Goal: Task Accomplishment & Management: Manage account settings

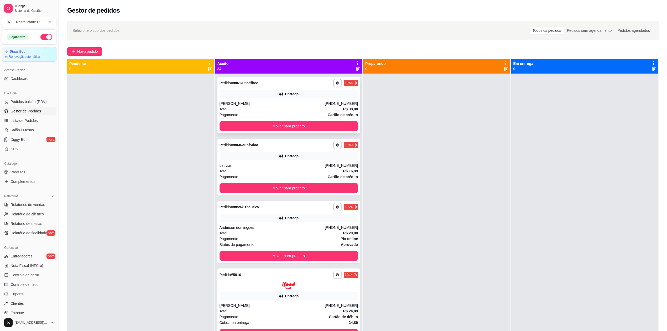
click at [291, 94] on div "Entrega" at bounding box center [292, 93] width 14 height 5
click at [644, 188] on div at bounding box center [584, 238] width 147 height 331
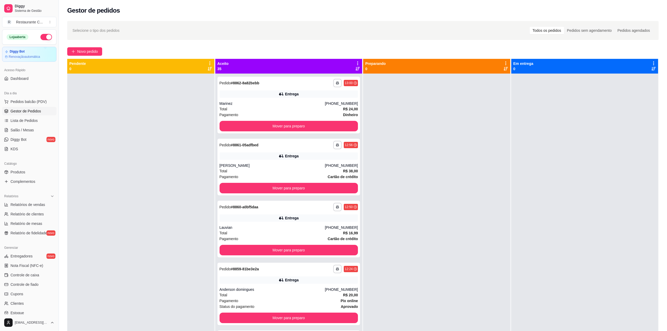
drag, startPoint x: 498, startPoint y: 243, endPoint x: 500, endPoint y: 256, distance: 13.3
click at [498, 243] on div at bounding box center [436, 238] width 147 height 331
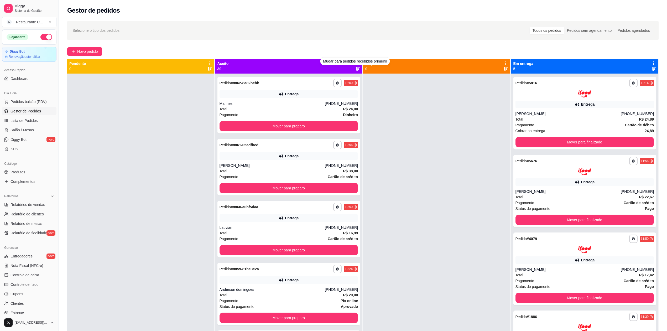
drag, startPoint x: 425, startPoint y: 165, endPoint x: 416, endPoint y: 162, distance: 9.4
click at [424, 165] on div at bounding box center [436, 238] width 147 height 331
click at [355, 62] on icon at bounding box center [357, 63] width 5 height 5
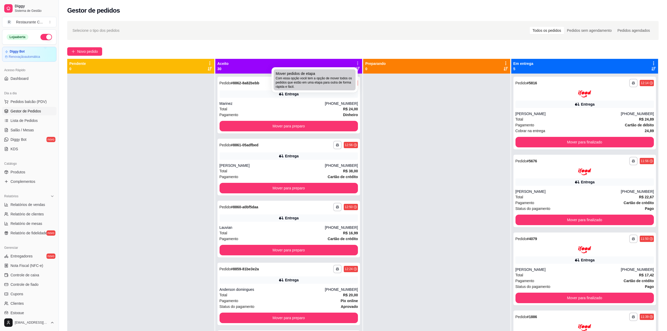
click at [316, 85] on span "Com essa opção você tem a opção de mover todos os pedidos que estão em uma etap…" at bounding box center [315, 82] width 78 height 13
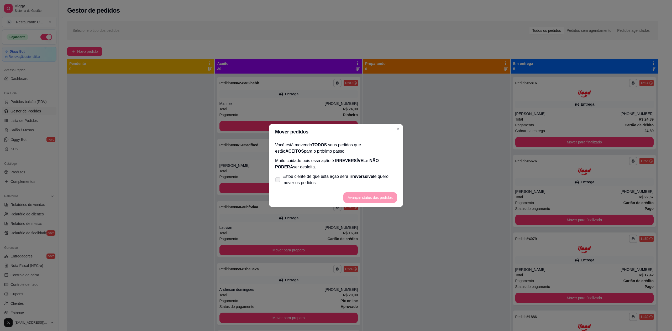
click at [291, 184] on span "Estou ciente de que esta ação será irreverssível e quero mover os pedidos." at bounding box center [339, 179] width 114 height 13
click at [278, 184] on input "Estou ciente de que esta ação será irreverssível e quero mover os pedidos." at bounding box center [276, 182] width 3 height 3
checkbox input "true"
click at [372, 195] on button "Avançar status dos pedidos" at bounding box center [370, 197] width 54 height 10
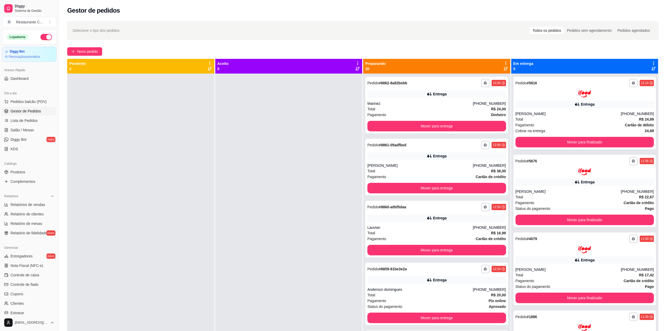
click at [505, 63] on icon at bounding box center [505, 63] width 1 height 4
click at [459, 82] on span "Com essa opção você tem a opção de mover todos os pedidos que estão em uma etap…" at bounding box center [461, 82] width 78 height 13
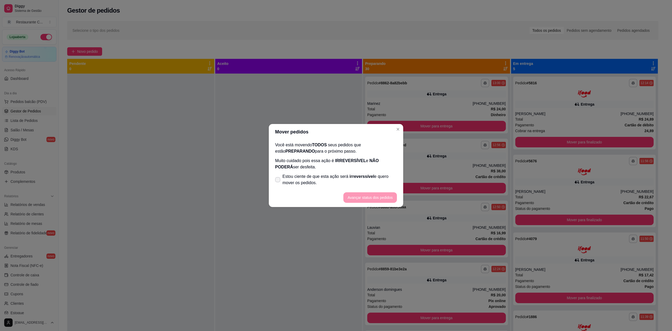
click at [297, 186] on label "Estou ciente de que esta ação será irreverssível e quero mover os pedidos." at bounding box center [336, 179] width 126 height 17
click at [278, 184] on input "Estou ciente de que esta ação será irreverssível e quero mover os pedidos." at bounding box center [276, 182] width 3 height 3
checkbox input "true"
click at [366, 196] on button "Avançar status dos pedidos" at bounding box center [370, 197] width 52 height 10
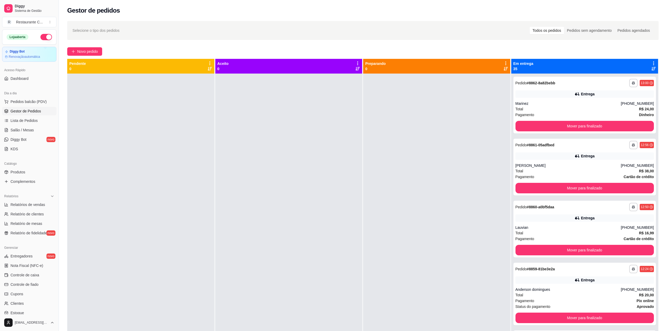
drag, startPoint x: 428, startPoint y: 197, endPoint x: 437, endPoint y: 199, distance: 9.2
click at [429, 197] on div at bounding box center [436, 238] width 147 height 331
click at [33, 111] on span "Gestor de Pedidos" at bounding box center [25, 110] width 30 height 5
click at [26, 183] on span "Complementos" at bounding box center [22, 181] width 25 height 5
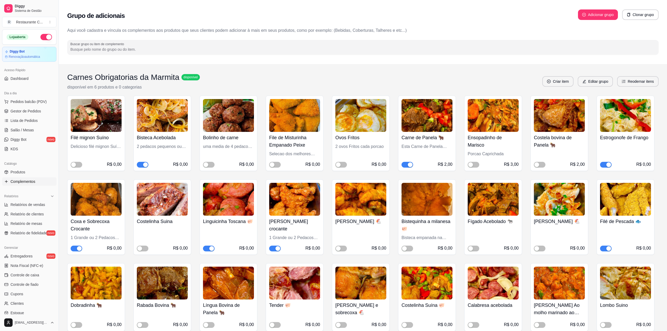
click at [408, 164] on button "button" at bounding box center [407, 165] width 12 height 6
drag, startPoint x: 23, startPoint y: 109, endPoint x: 34, endPoint y: 114, distance: 11.9
click at [23, 110] on span "Gestor de Pedidos" at bounding box center [25, 110] width 30 height 5
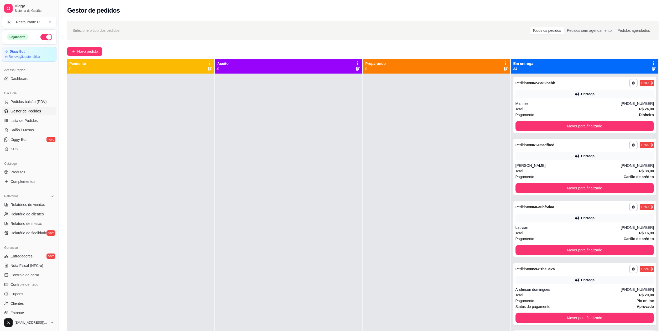
click at [588, 42] on div "**********" at bounding box center [363, 207] width 608 height 378
drag, startPoint x: 396, startPoint y: 141, endPoint x: 413, endPoint y: 138, distance: 17.0
click at [396, 141] on div at bounding box center [436, 238] width 147 height 331
click at [651, 62] on icon at bounding box center [653, 63] width 5 height 5
click at [619, 76] on span "Com essa opção você tem a opção de mover todos os pedidos que estão em uma etap…" at bounding box center [608, 82] width 78 height 13
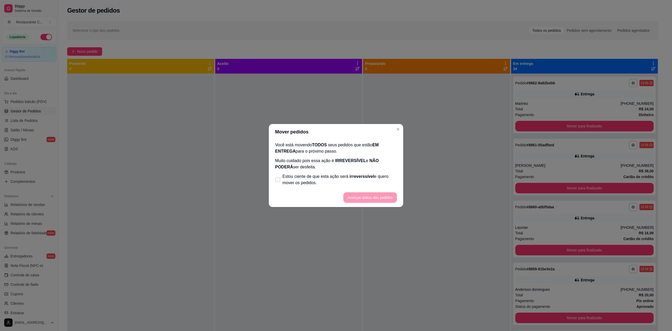
click at [320, 174] on span "Estou ciente de que esta ação será irreverssível e quero mover os pedidos." at bounding box center [339, 179] width 114 height 13
click at [278, 181] on input "Estou ciente de que esta ação será irreverssível e quero mover os pedidos." at bounding box center [276, 182] width 3 height 3
checkbox input "true"
click at [366, 197] on button "Avançar status dos pedidos" at bounding box center [370, 197] width 52 height 10
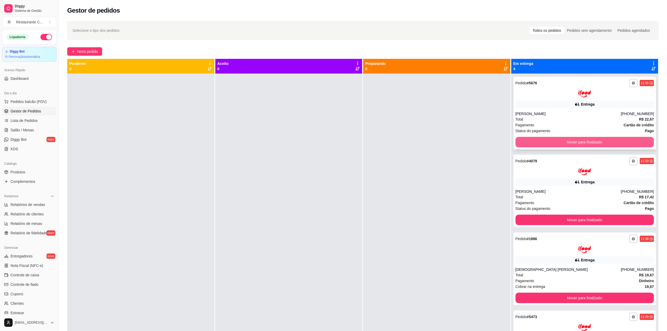
click at [569, 140] on button "Mover para finalizado" at bounding box center [584, 142] width 139 height 10
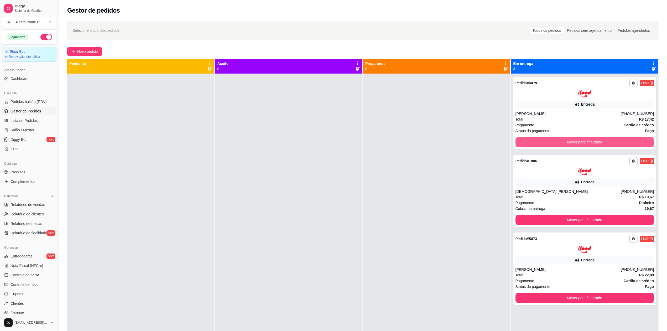
click at [569, 140] on button "Mover para finalizado" at bounding box center [584, 142] width 139 height 10
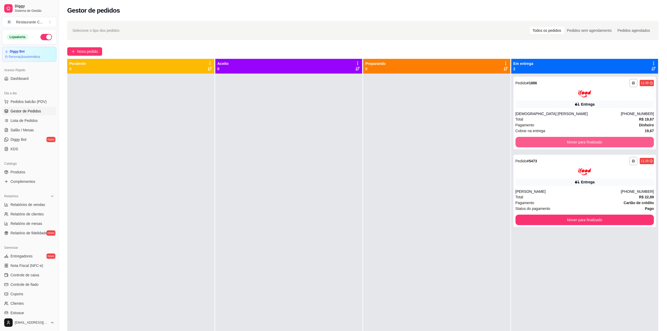
click at [569, 140] on button "Mover para finalizado" at bounding box center [584, 142] width 139 height 10
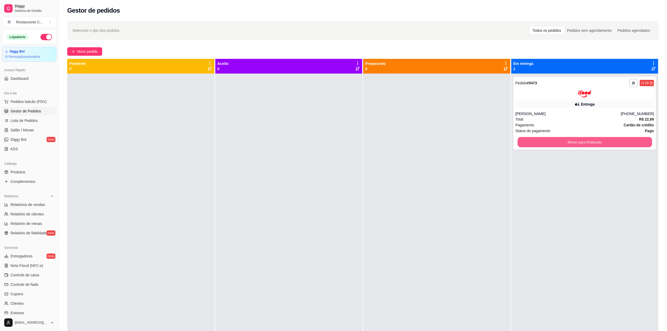
click at [569, 140] on button "Mover para finalizado" at bounding box center [584, 142] width 134 height 10
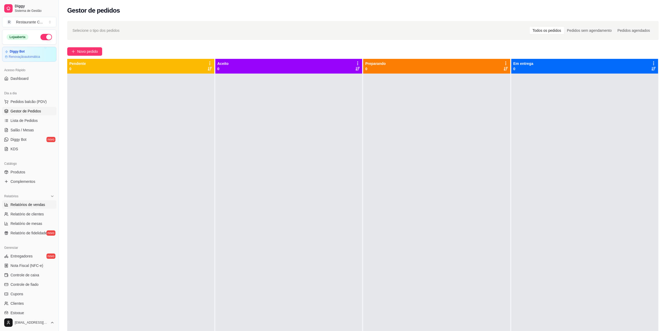
click at [38, 206] on span "Relatórios de vendas" at bounding box center [27, 204] width 35 height 5
select select "ALL"
select select "0"
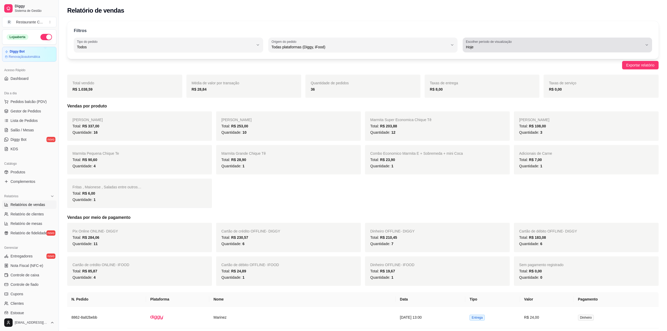
click at [505, 50] on div "Hoje" at bounding box center [554, 45] width 177 height 10
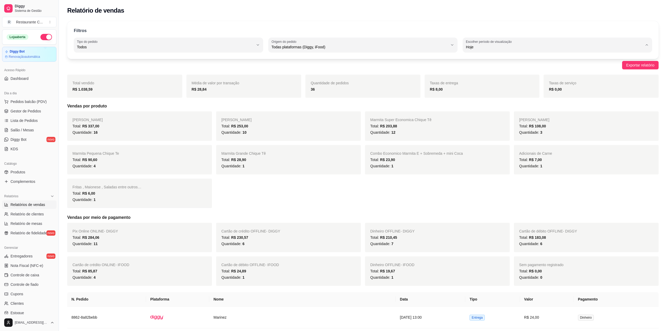
click at [488, 69] on span "Ontem" at bounding box center [554, 68] width 169 height 5
type input "1"
select select "1"
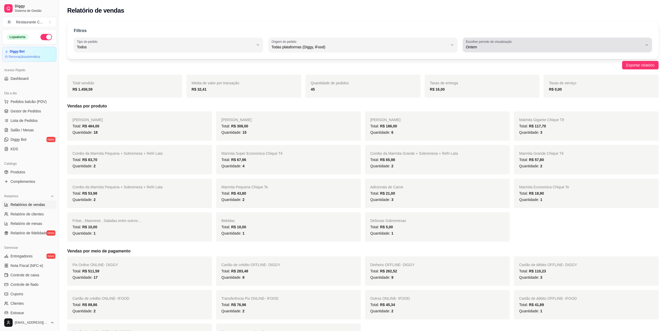
click at [512, 47] on span "Ontem" at bounding box center [554, 46] width 177 height 5
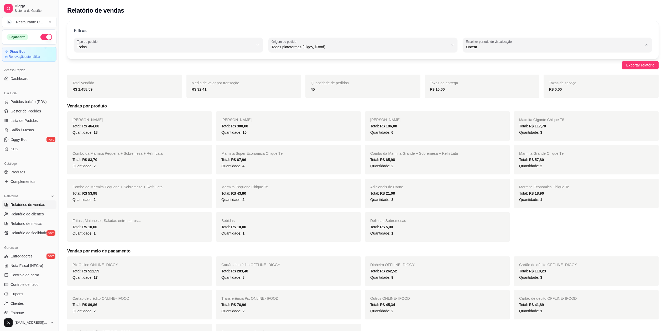
click at [480, 59] on span "Hoje" at bounding box center [554, 59] width 169 height 5
type input "0"
select select "0"
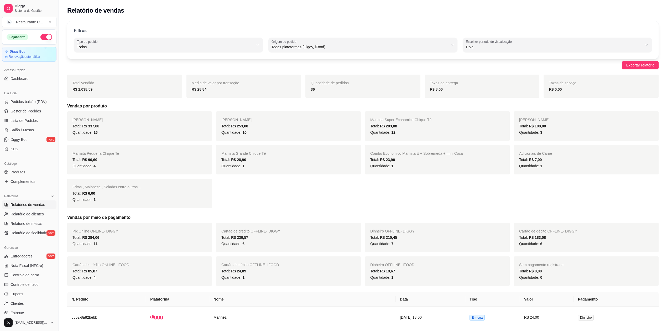
click at [355, 90] on div "36" at bounding box center [363, 89] width 104 height 6
